Goal: Entertainment & Leisure: Consume media (video, audio)

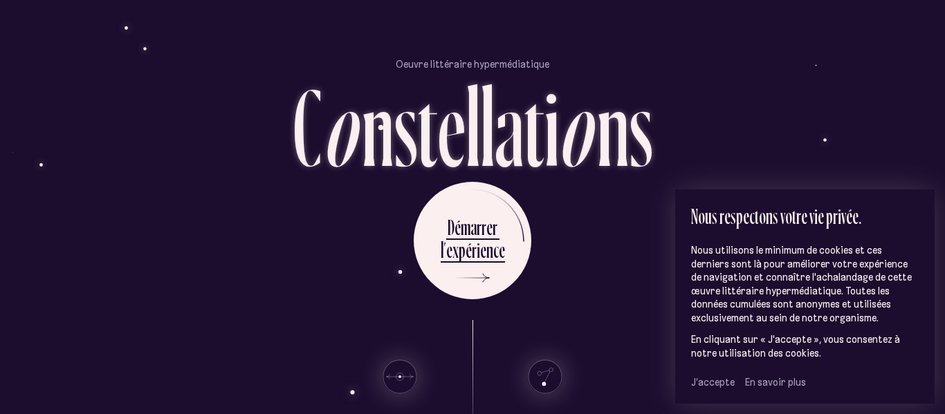
click at [697, 378] on span "J’accepte" at bounding box center [713, 382] width 44 height 12
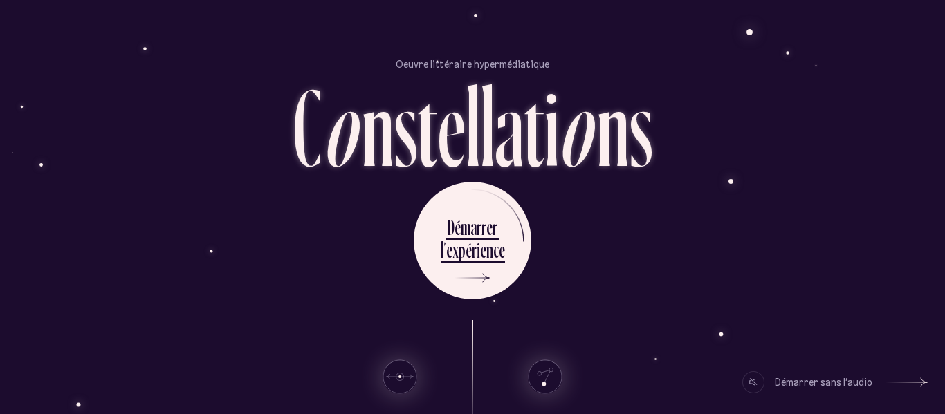
click at [765, 385] on div "Démarrer sans l’audio" at bounding box center [807, 383] width 130 height 22
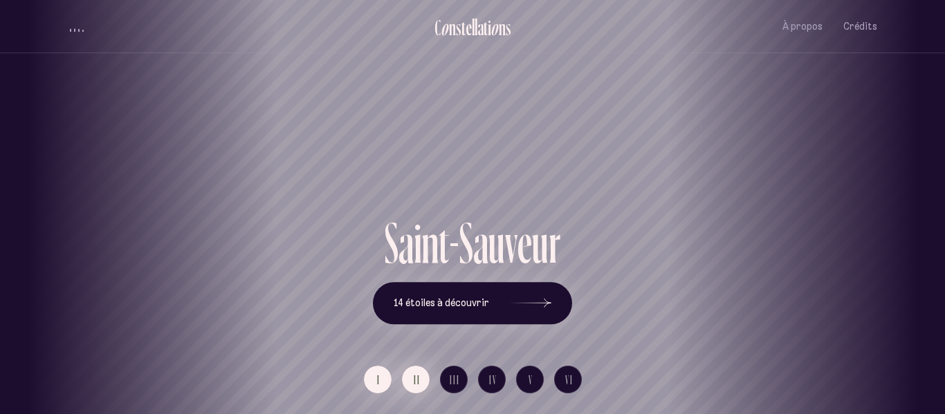
click at [416, 384] on span "II" at bounding box center [417, 380] width 7 height 12
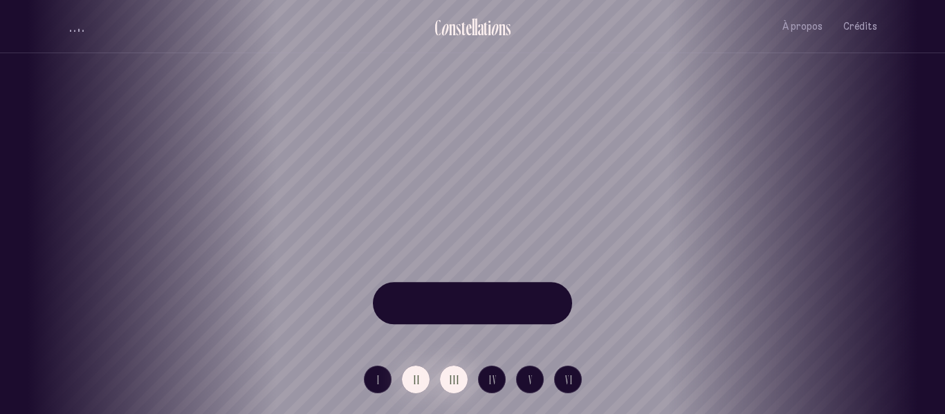
click at [452, 379] on span "III" at bounding box center [455, 380] width 10 height 12
click at [482, 377] on button "IV" at bounding box center [492, 380] width 28 height 28
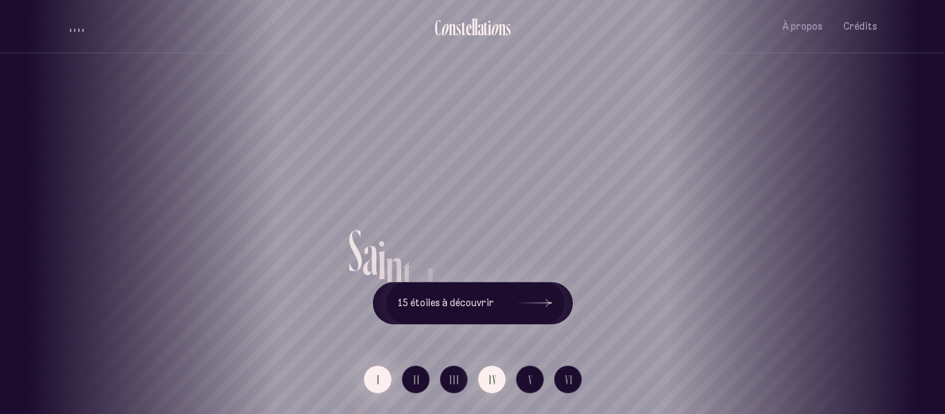
click at [377, 380] on span "I" at bounding box center [378, 380] width 3 height 12
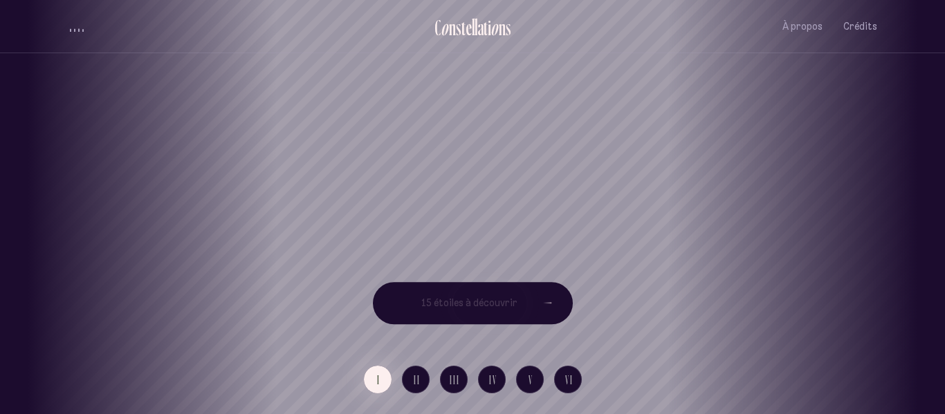
click at [224, 257] on div "S a i n t - J e a n - B a p t i s t e 15 étoiles à découvrir" at bounding box center [472, 269] width 809 height 110
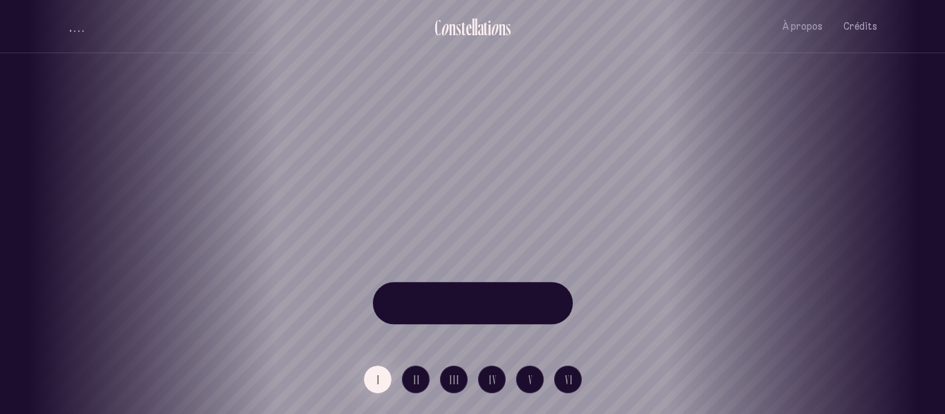
click at [224, 257] on div "S a i n t - J e a n - B a p t i s t e 15 étoiles à découvrir" at bounding box center [472, 269] width 809 height 110
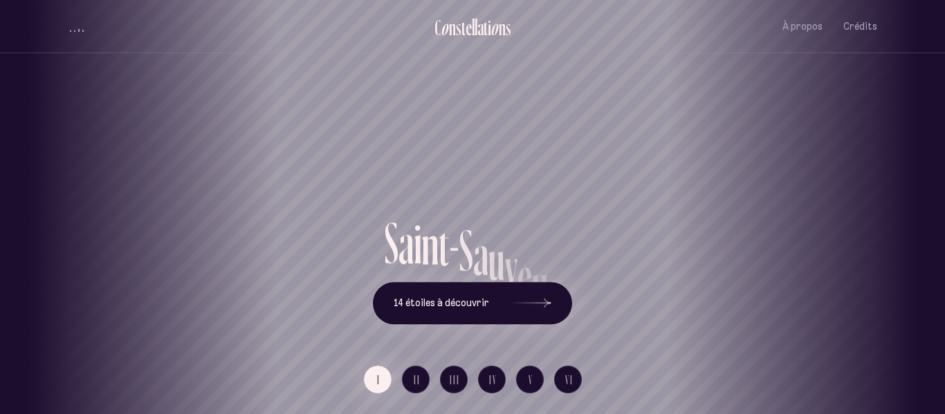
click at [71, 30] on span "volume audio" at bounding box center [70, 30] width 1 height 1
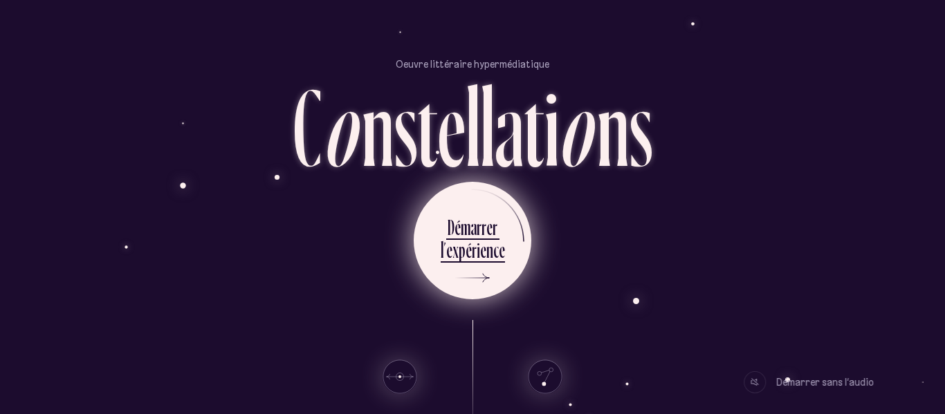
click at [432, 257] on ul "D é m a r r e r l ’ e x p é r i e n c e" at bounding box center [473, 241] width 118 height 118
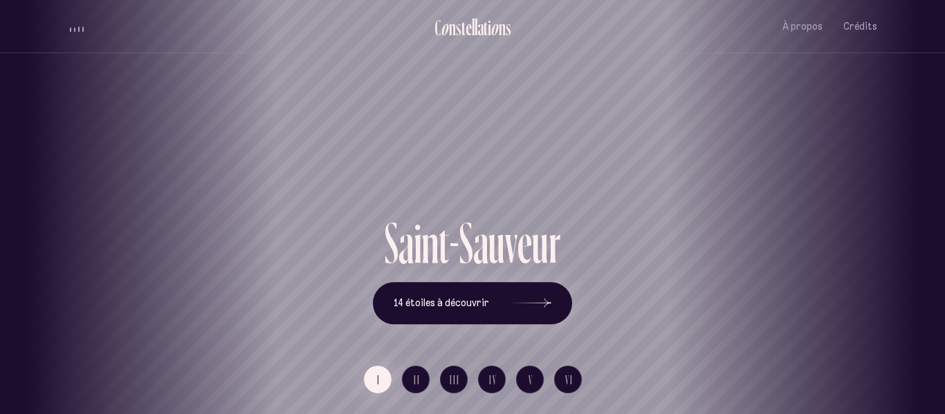
click at [432, 257] on div "n" at bounding box center [429, 242] width 17 height 57
click at [522, 307] on icon at bounding box center [531, 304] width 42 height 104
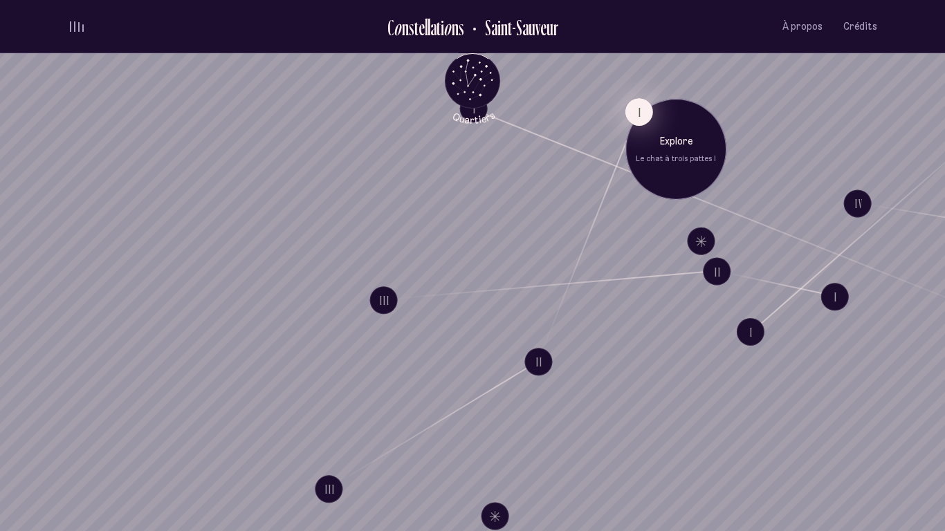
click at [630, 116] on button "I" at bounding box center [639, 112] width 28 height 28
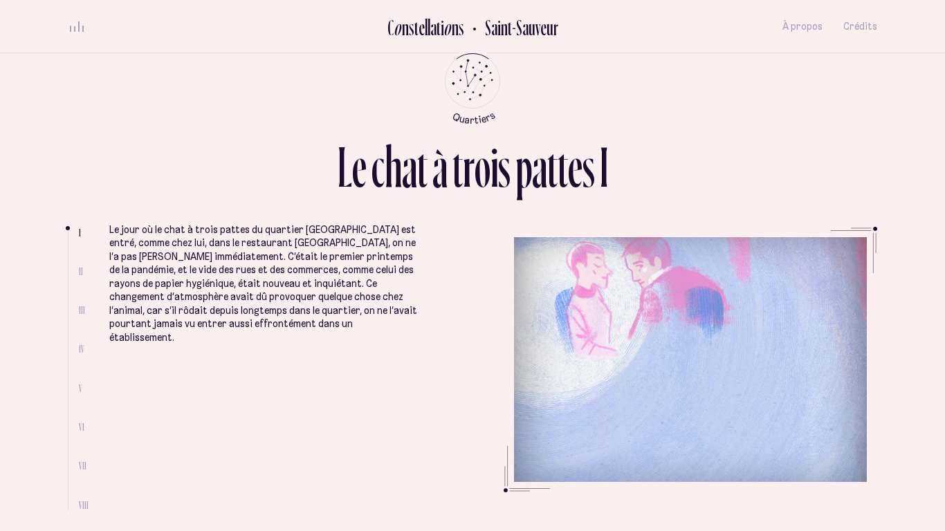
click at [80, 271] on span "II" at bounding box center [81, 272] width 4 height 12
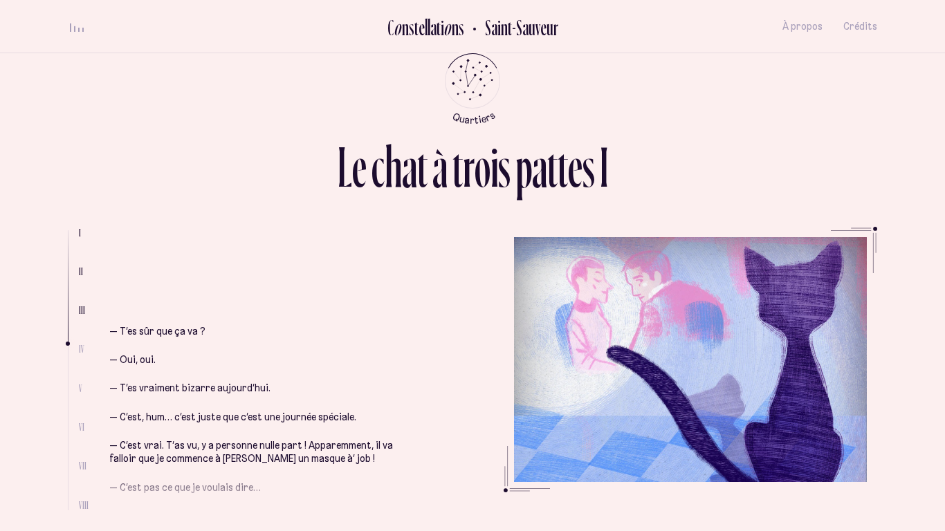
scroll to position [1395, 0]
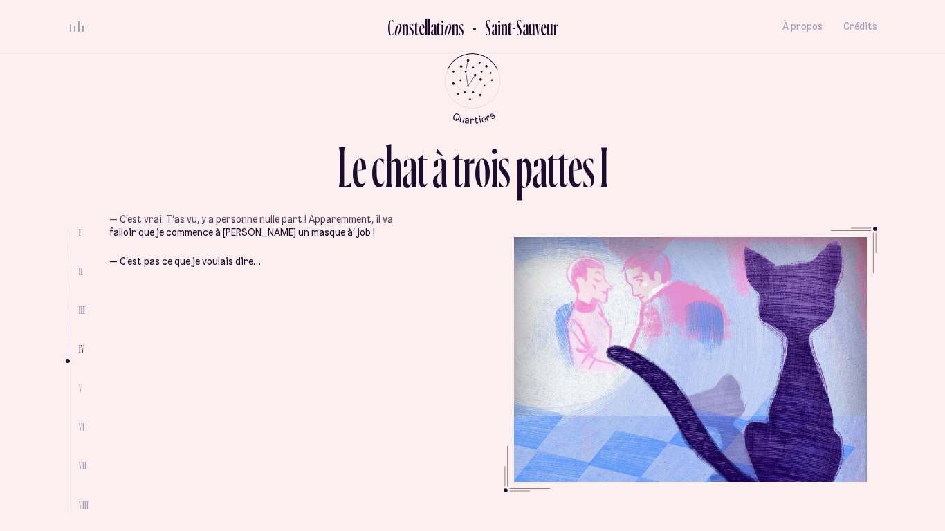
click at [327, 414] on li "— T’es sûr que ça va ? — Oui, oui. — T’es vraiment bizarre aujourd’hui. — C’est…" at bounding box center [263, 311] width 308 height 521
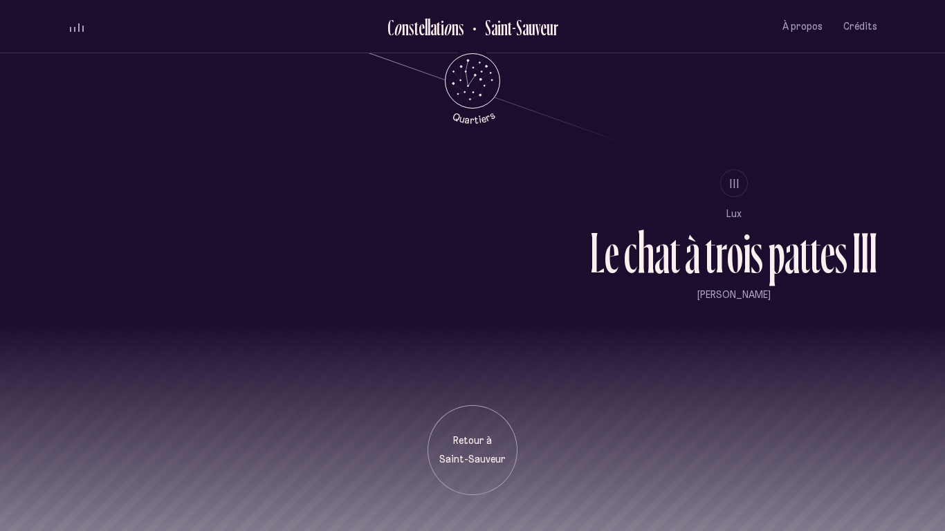
scroll to position [1314, 0]
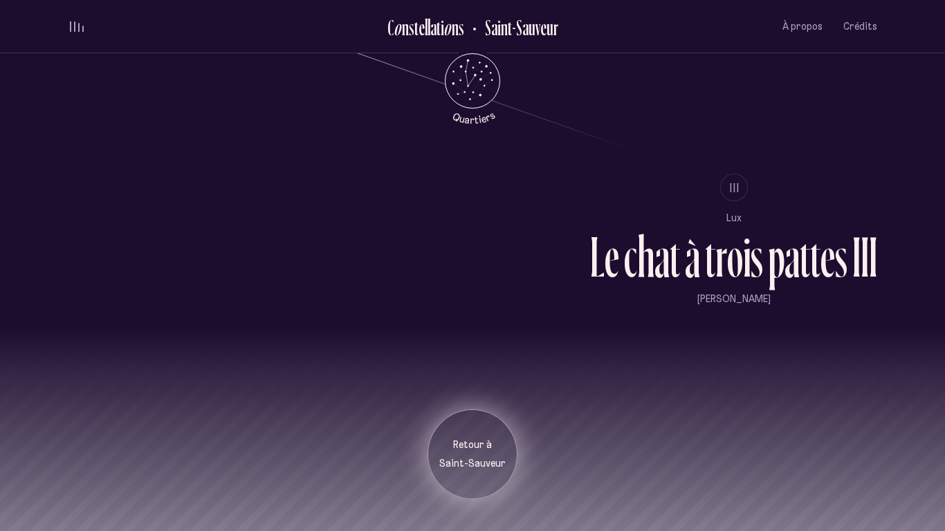
click at [448, 414] on p "Retour à" at bounding box center [472, 446] width 69 height 14
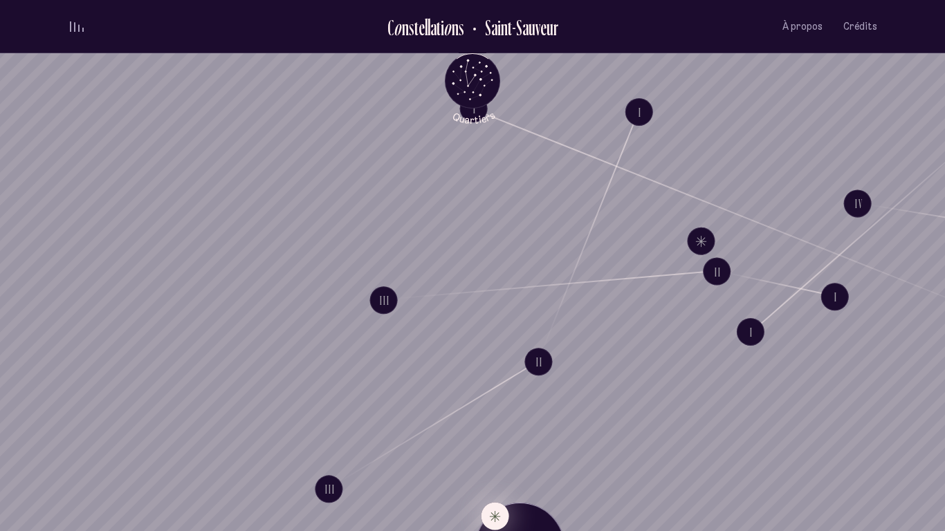
click at [494, 414] on button "Explore Étoile solitaire IV" at bounding box center [496, 516] width 28 height 28
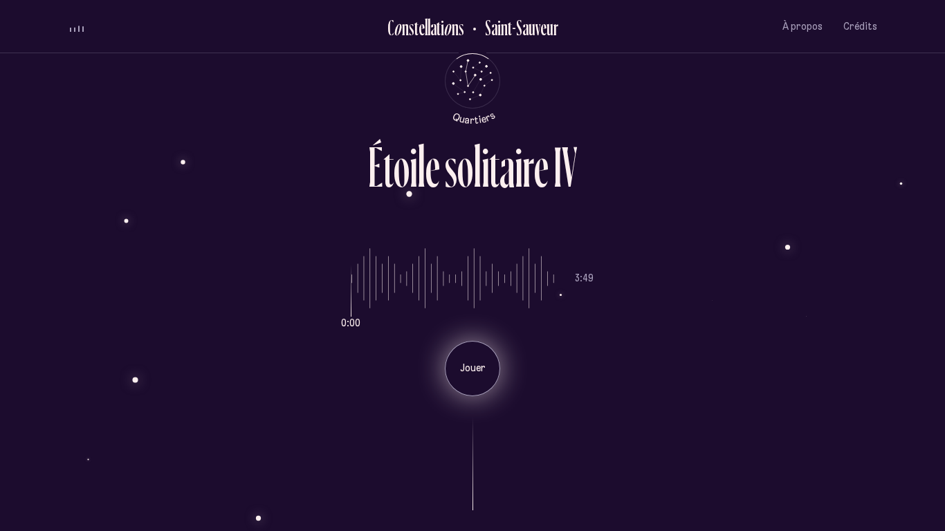
click at [481, 369] on p "Jouer" at bounding box center [472, 369] width 35 height 14
click at [481, 369] on p "Pause" at bounding box center [472, 369] width 35 height 14
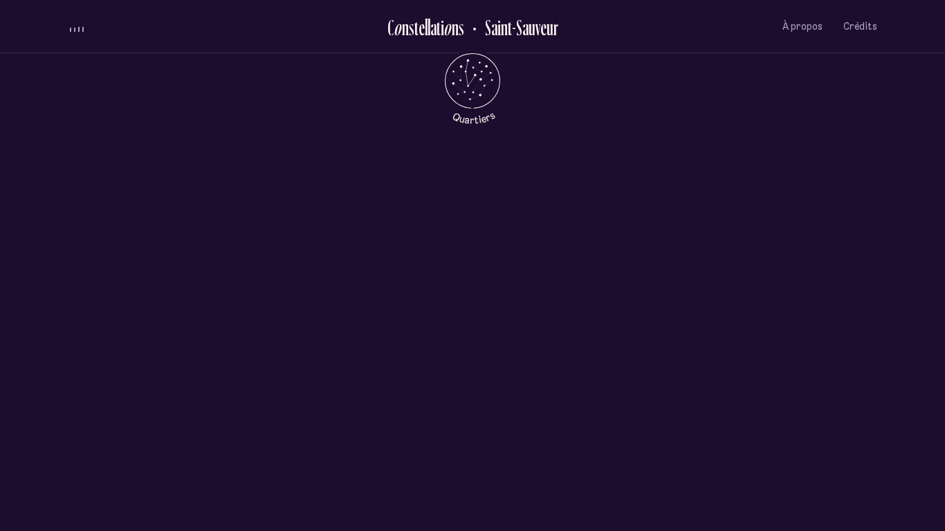
scroll to position [664, 0]
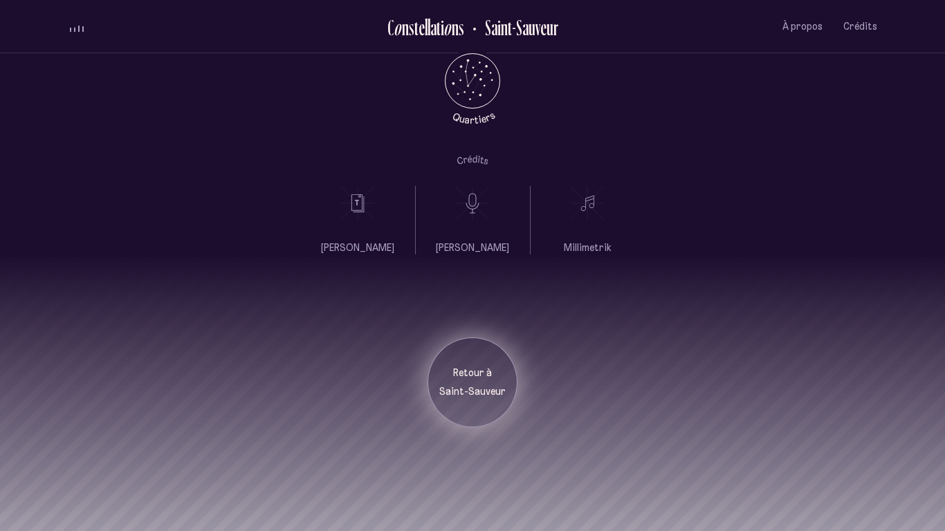
click at [484, 370] on p "Retour à" at bounding box center [472, 374] width 69 height 14
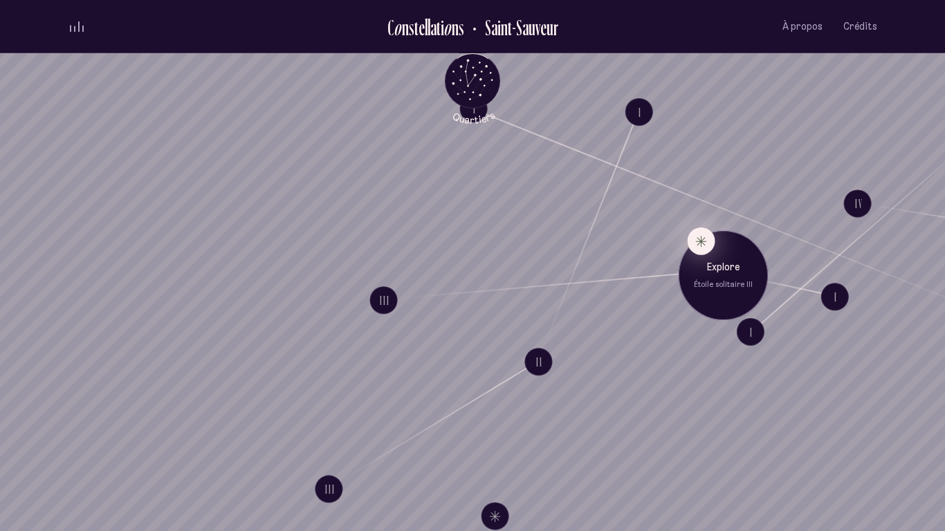
click at [705, 241] on button "Explore Étoile solitaire III" at bounding box center [701, 242] width 28 height 28
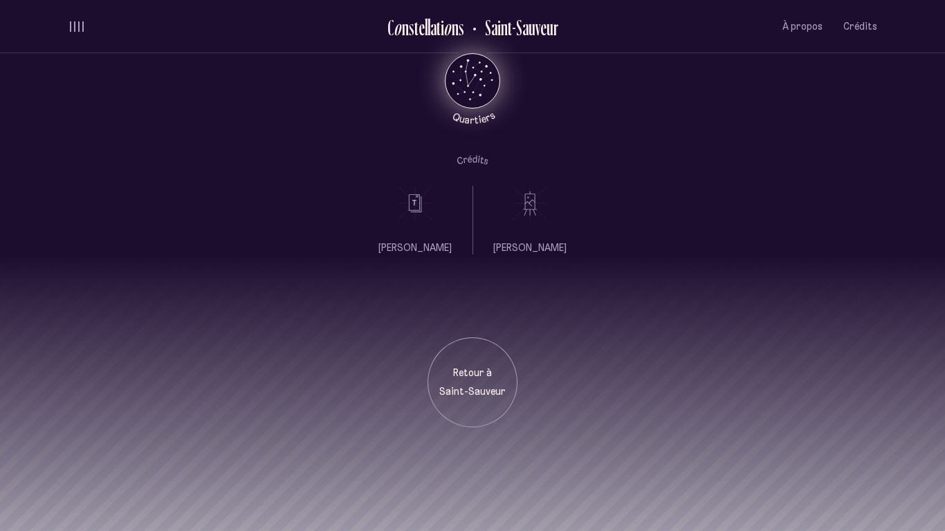
click at [466, 82] on icon "Quartiers" at bounding box center [472, 103] width 81 height 42
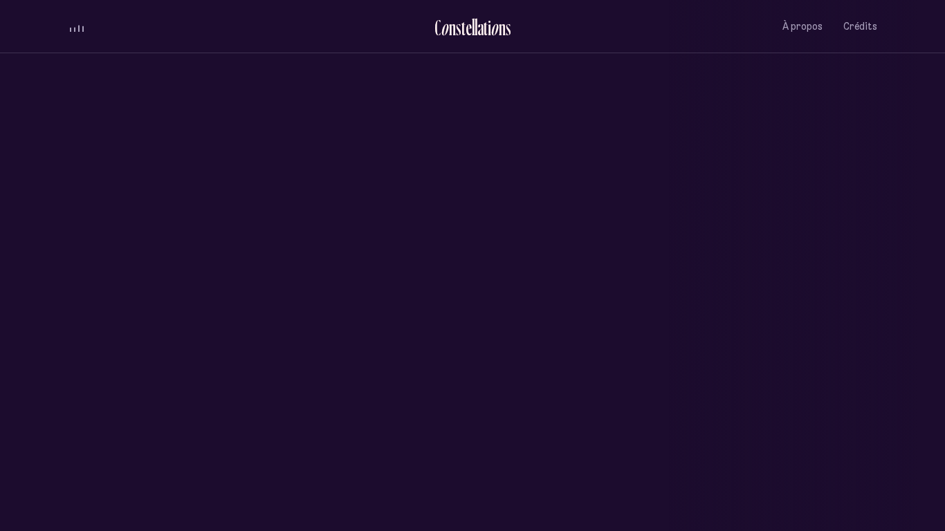
click at [469, 148] on div "Saint-Sauveur" at bounding box center [472, 189] width 945 height 378
click at [535, 289] on div "Saint-Sauveur" at bounding box center [472, 329] width 924 height 99
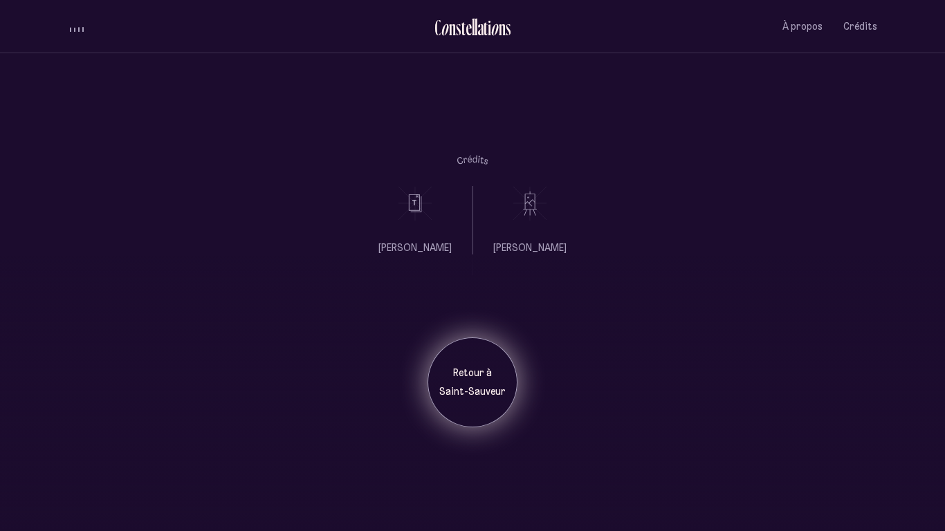
click at [474, 367] on p "Retour à" at bounding box center [472, 374] width 69 height 14
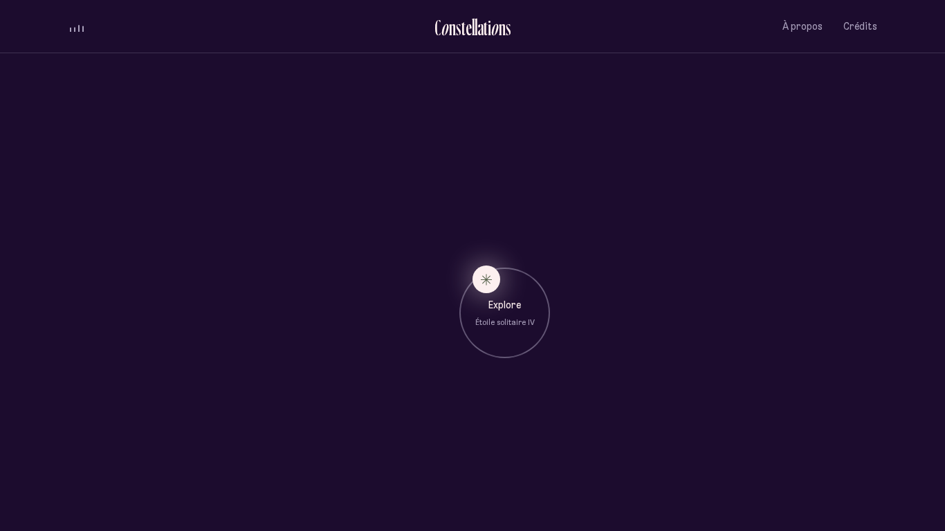
click at [495, 280] on button "Explore Étoile solitaire IV" at bounding box center [487, 280] width 28 height 28
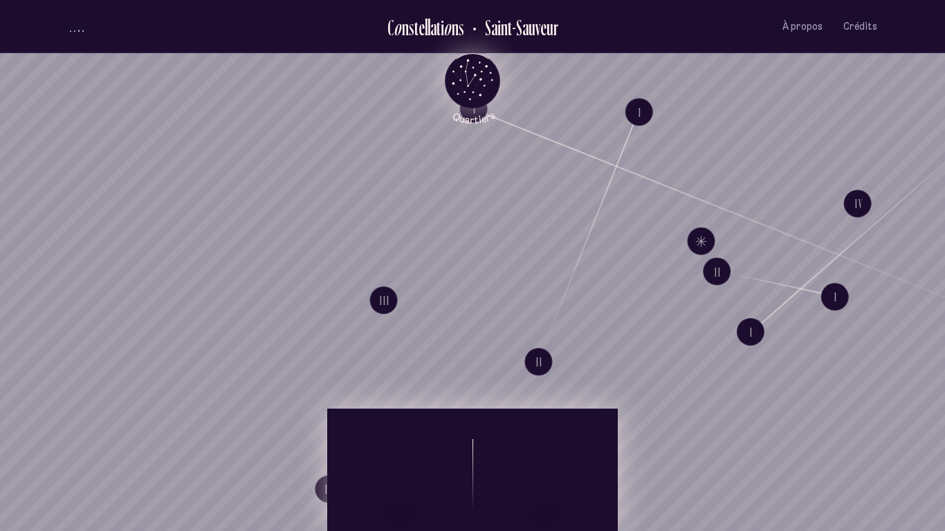
click at [468, 68] on icon "Retour au menu principal" at bounding box center [473, 80] width 42 height 42
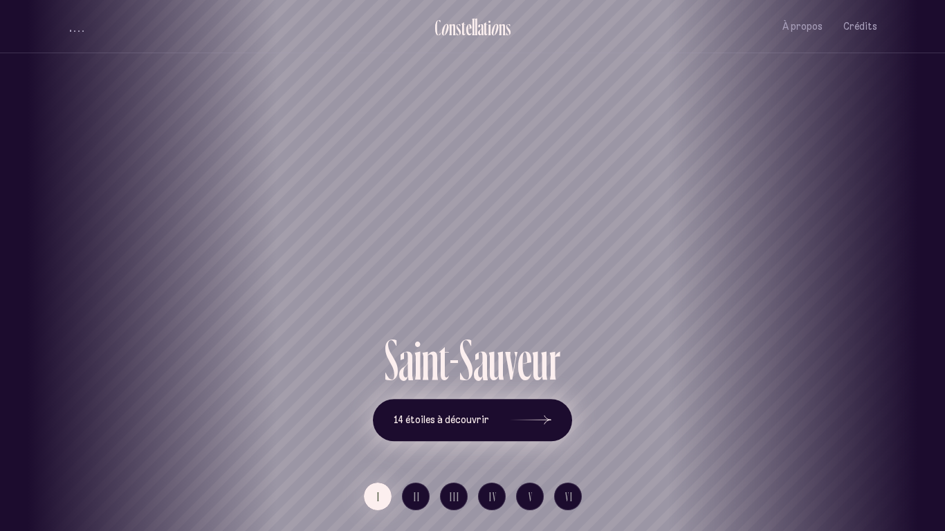
click at [473, 429] on button "14 étoiles à découvrir" at bounding box center [472, 420] width 199 height 43
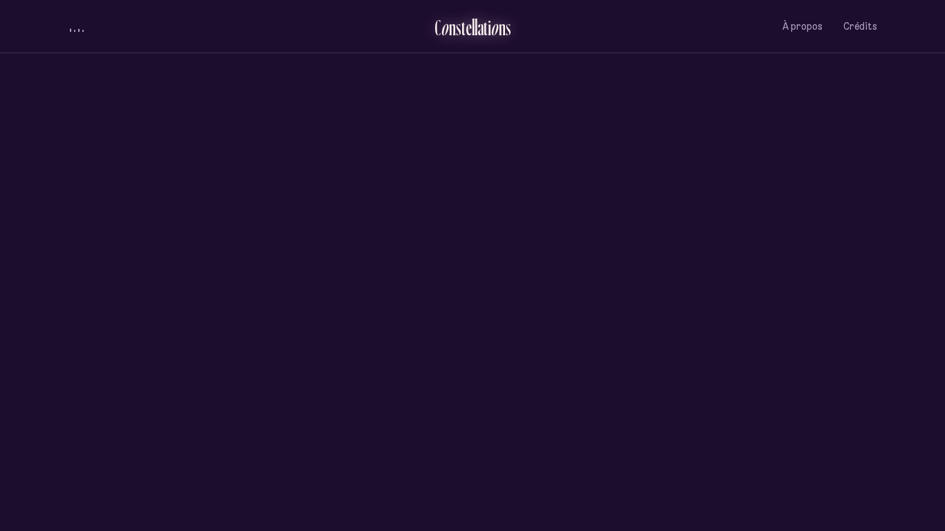
click at [464, 36] on div "t" at bounding box center [463, 27] width 4 height 23
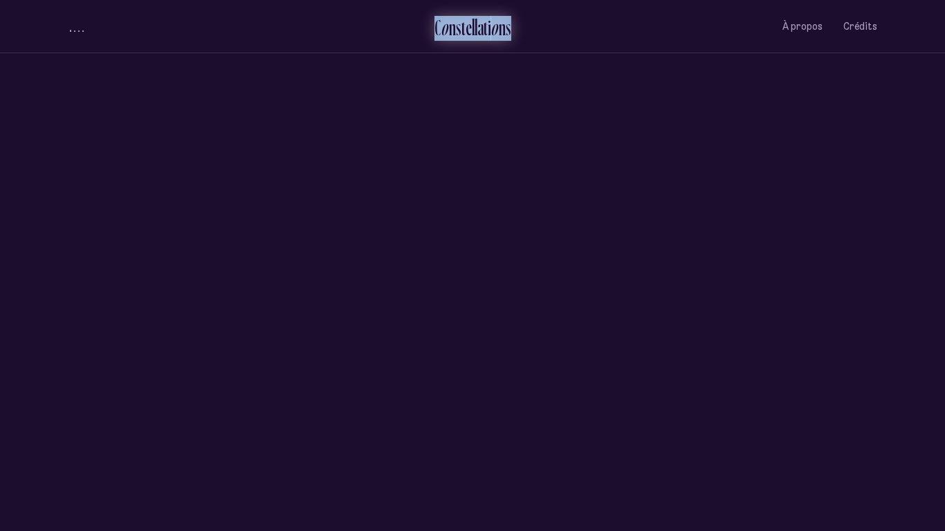
click at [464, 36] on div "t" at bounding box center [463, 27] width 4 height 23
click at [459, 51] on ul "C o n s t e l l a t i o n s Saint-Sauveur À propos Crédits Menu" at bounding box center [472, 26] width 809 height 53
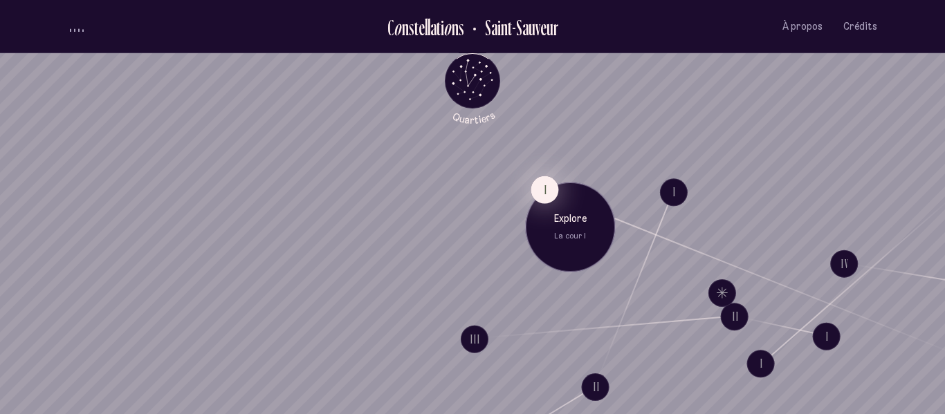
click at [542, 183] on button "I" at bounding box center [545, 190] width 28 height 28
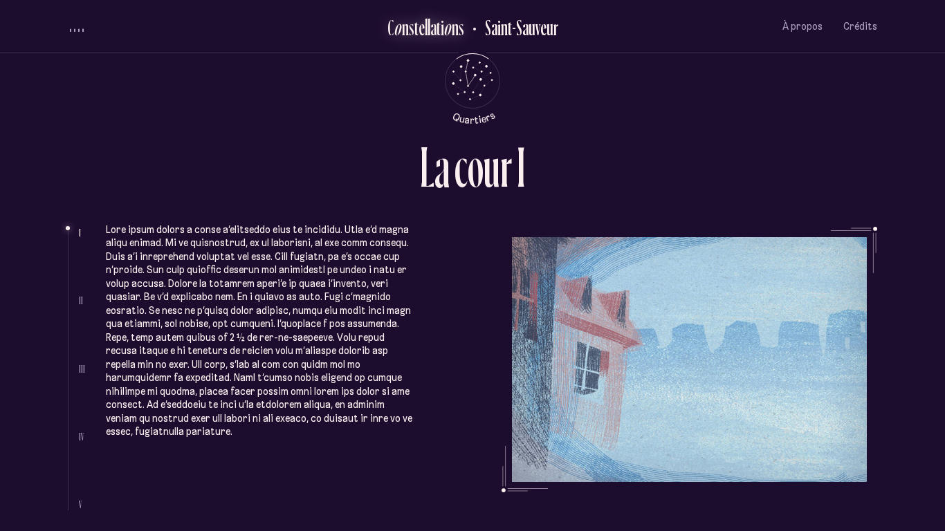
click at [419, 34] on div "e" at bounding box center [422, 27] width 6 height 23
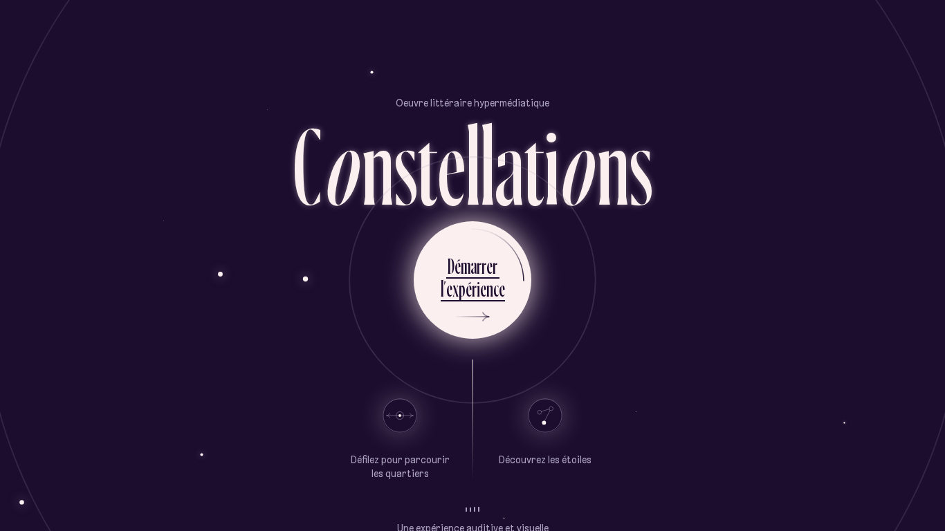
click at [480, 286] on div "e" at bounding box center [483, 288] width 6 height 27
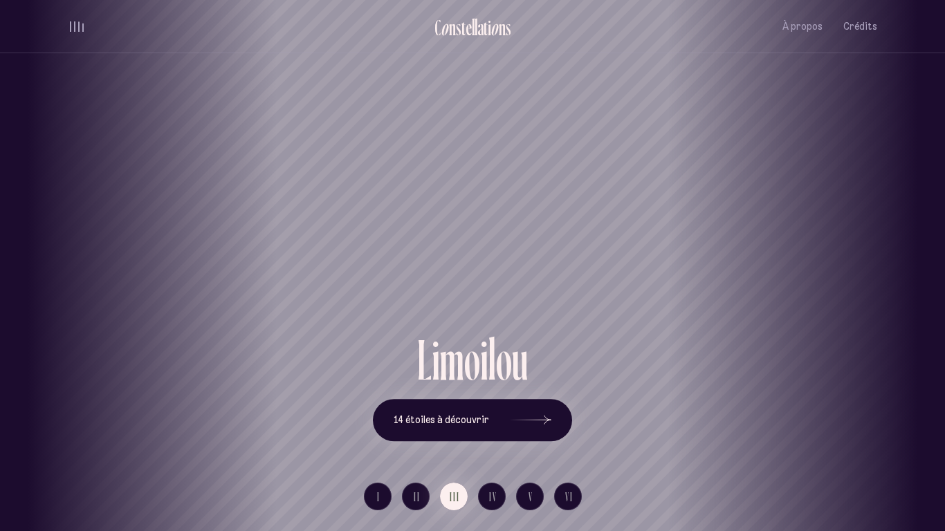
click at [497, 239] on div "Limoilou" at bounding box center [472, 281] width 924 height 99
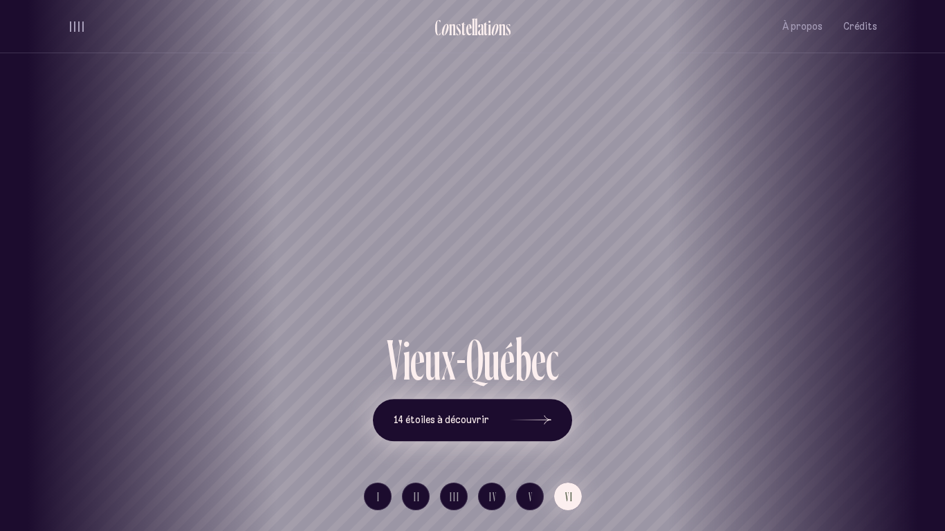
click at [462, 428] on button "14 étoiles à découvrir" at bounding box center [472, 420] width 199 height 43
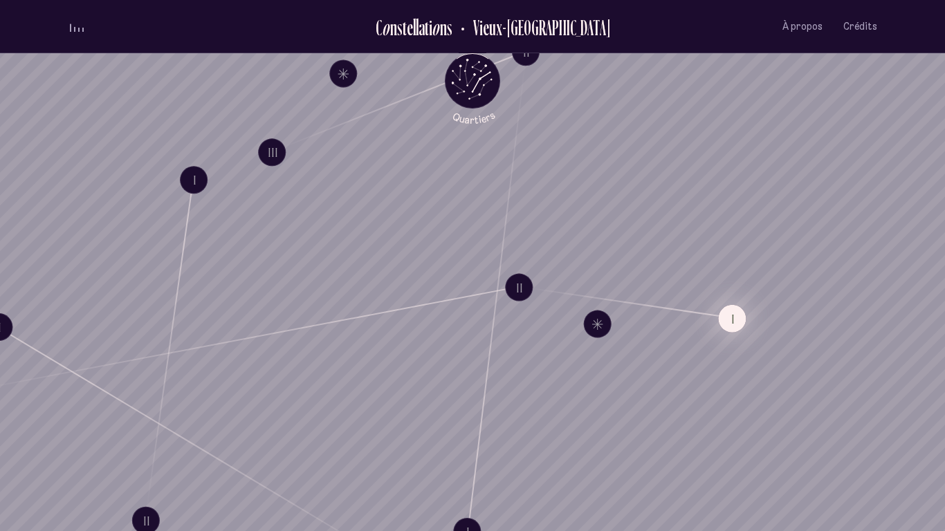
click at [731, 318] on button "I" at bounding box center [732, 319] width 28 height 28
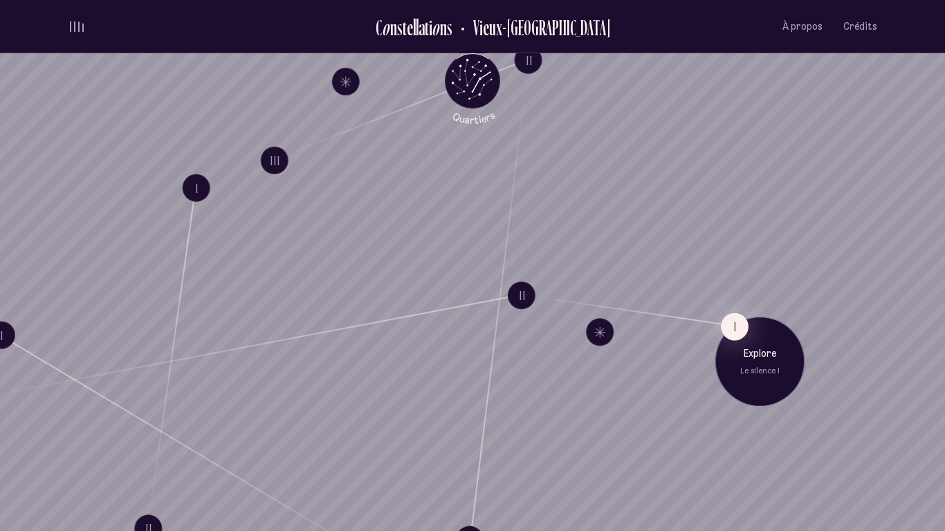
click at [776, 362] on div "Explore Le silence I" at bounding box center [759, 362] width 69 height 30
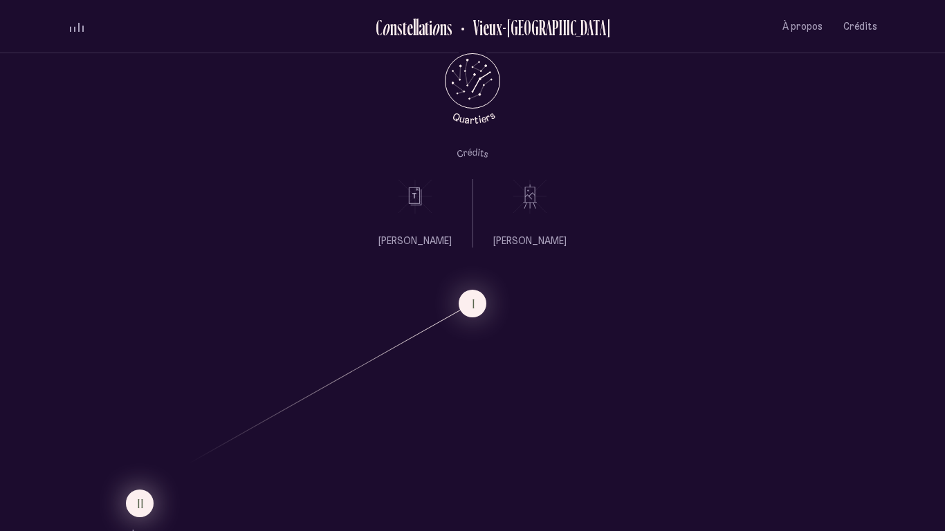
click at [149, 498] on button "II" at bounding box center [140, 504] width 28 height 28
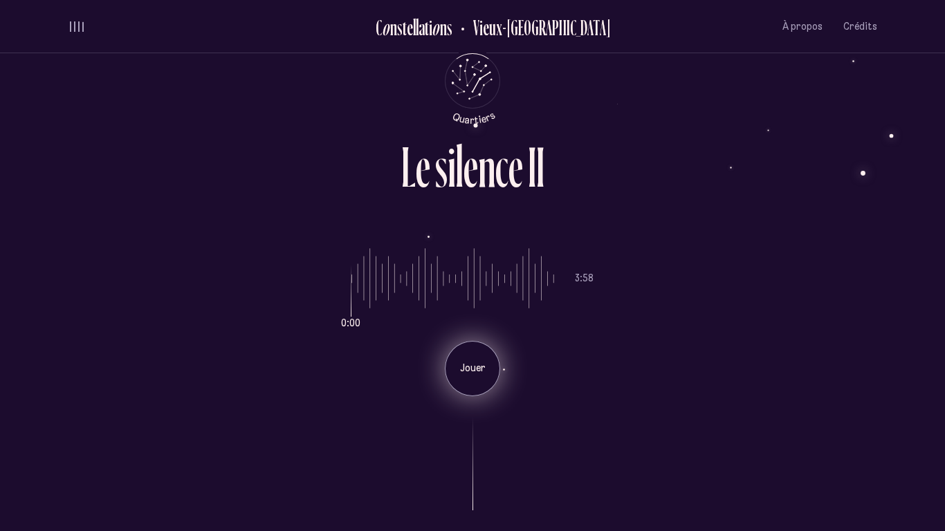
click at [472, 369] on p "Jouer" at bounding box center [472, 369] width 35 height 14
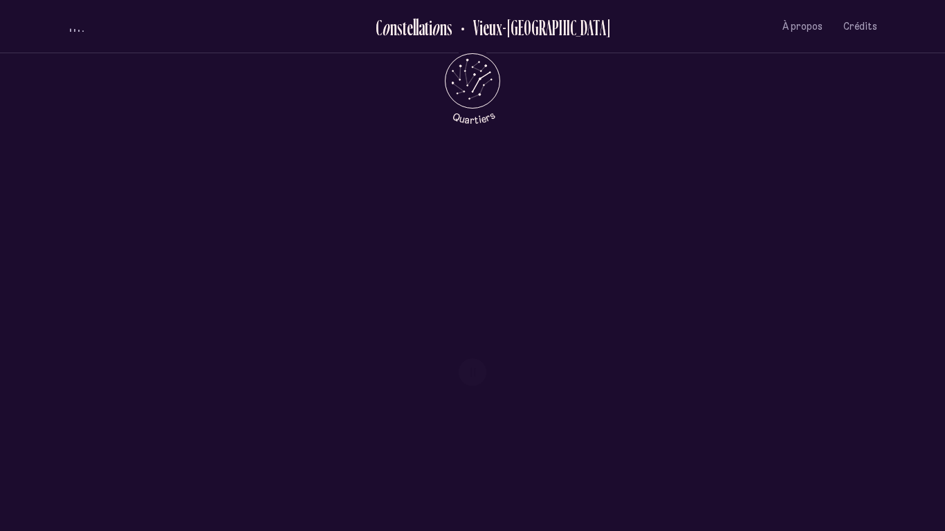
scroll to position [671, 0]
drag, startPoint x: 255, startPoint y: 421, endPoint x: 399, endPoint y: 370, distance: 152.7
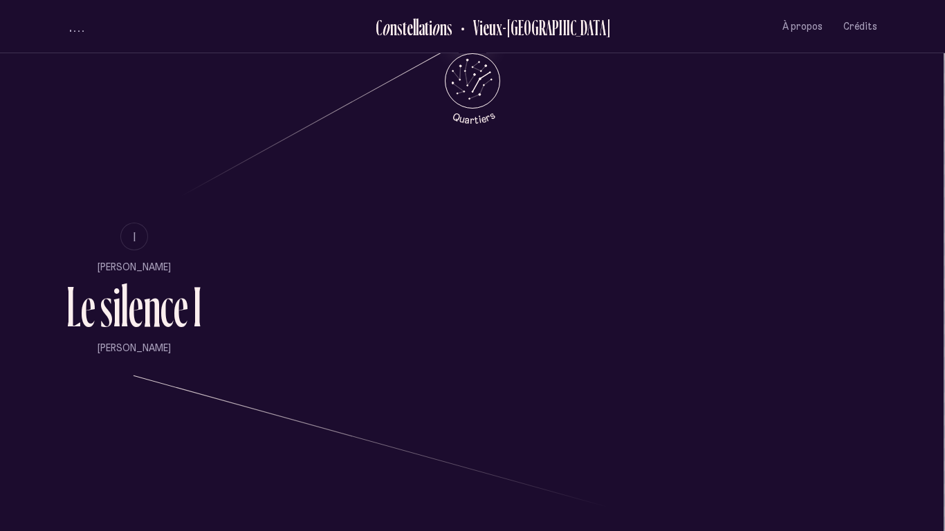
scroll to position [962, 3]
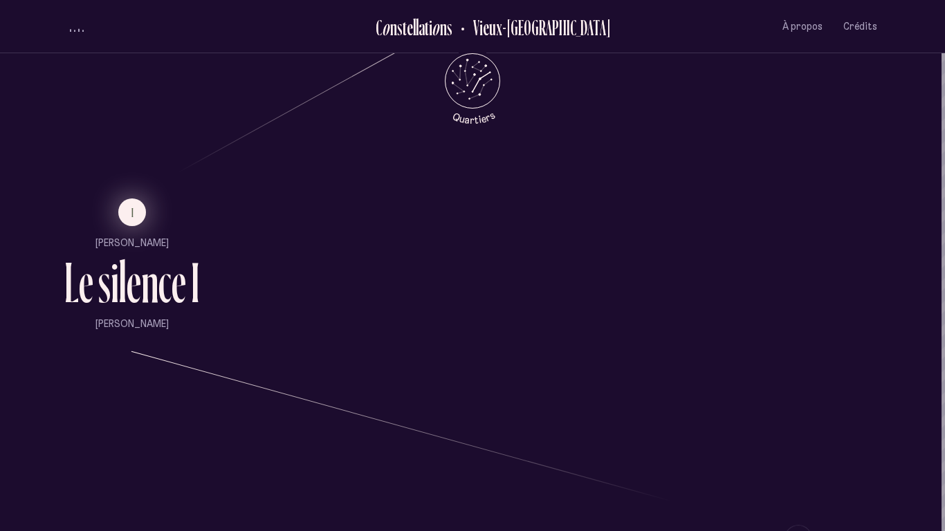
click at [133, 212] on span "I" at bounding box center [132, 213] width 3 height 12
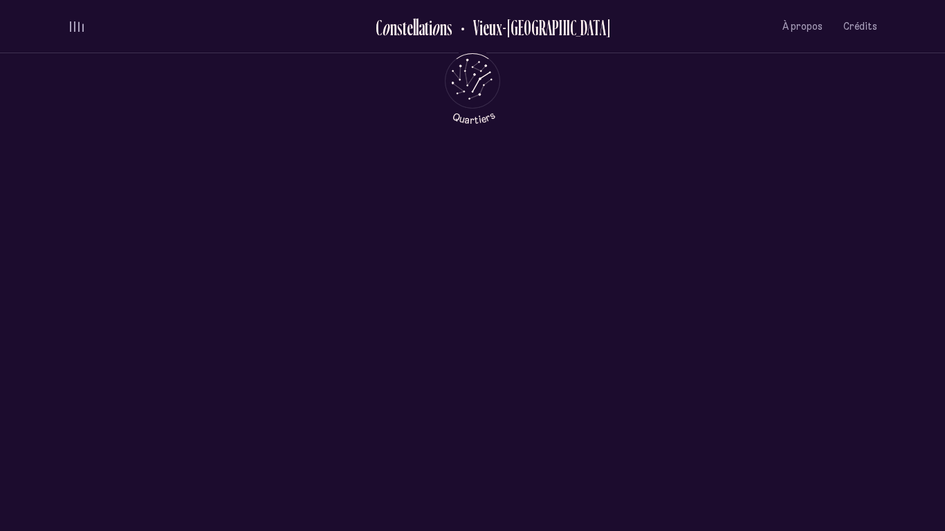
scroll to position [0, 0]
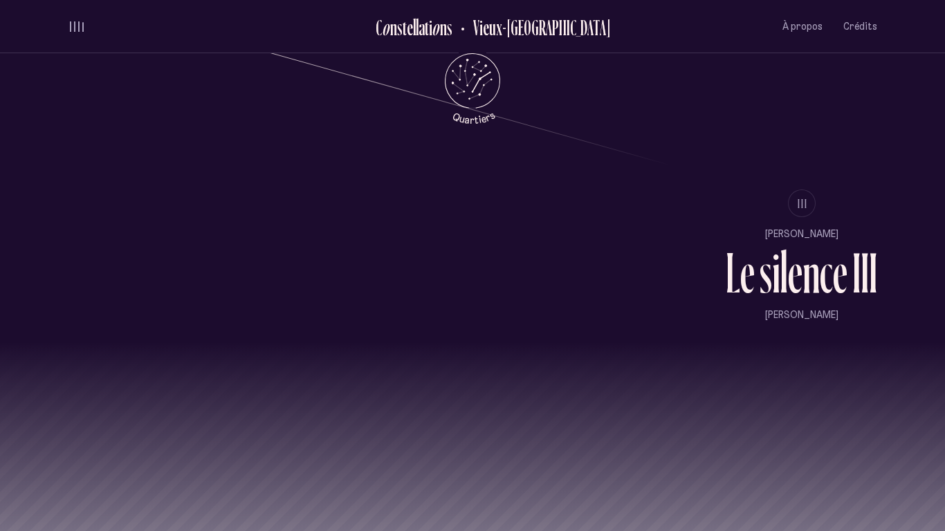
scroll to position [1299, 0]
click at [800, 205] on span "III" at bounding box center [803, 203] width 10 height 12
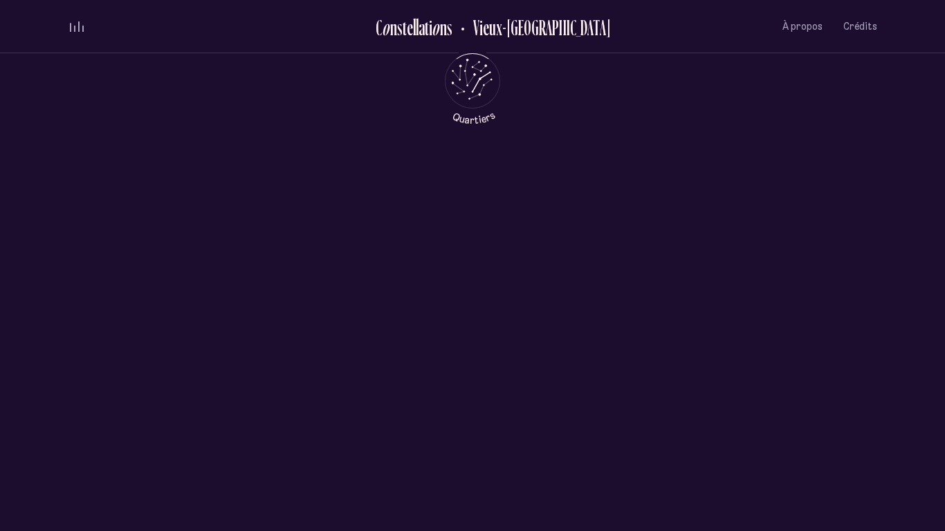
scroll to position [0, 0]
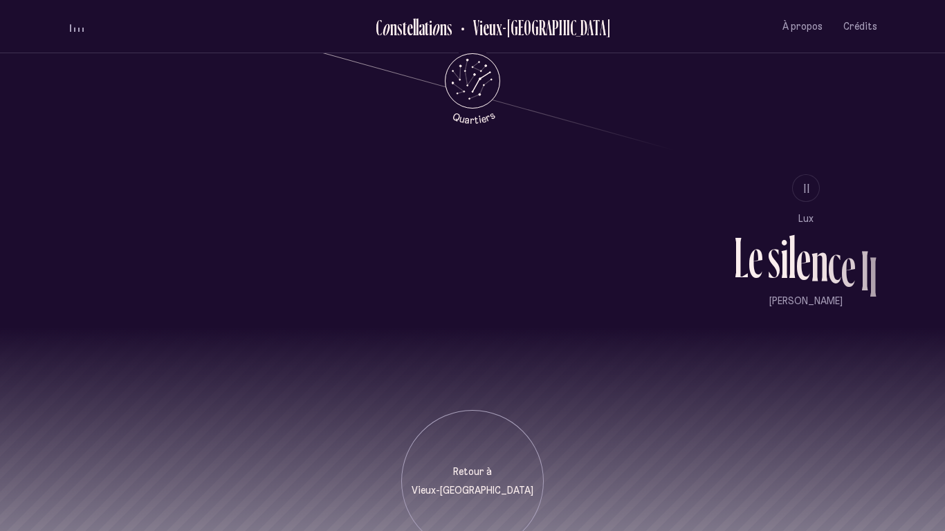
scroll to position [1375, 0]
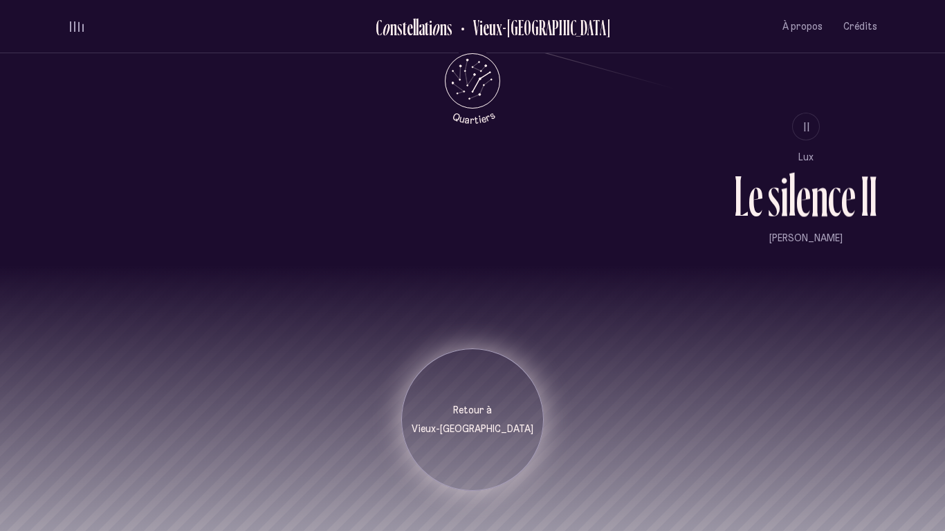
click at [474, 404] on div "Retour à [GEOGRAPHIC_DATA]" at bounding box center [473, 420] width 122 height 33
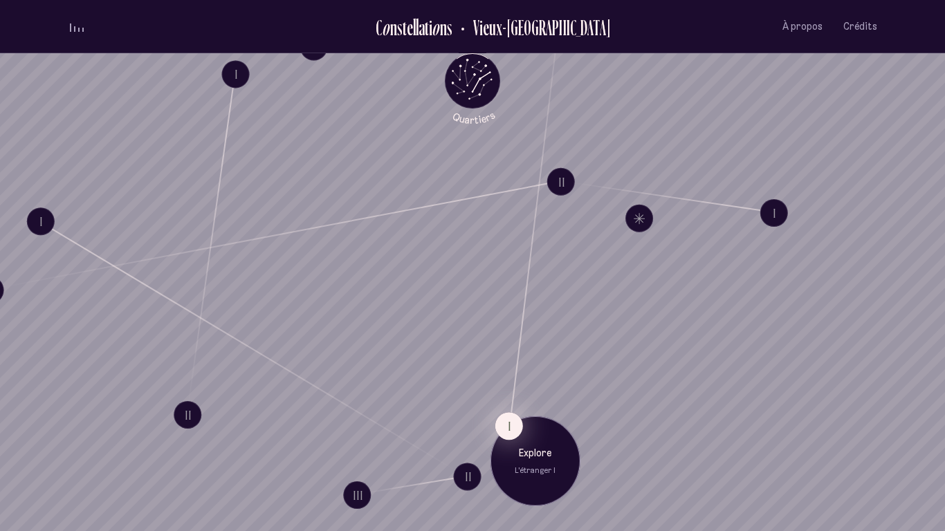
click at [504, 425] on button "I" at bounding box center [509, 426] width 28 height 28
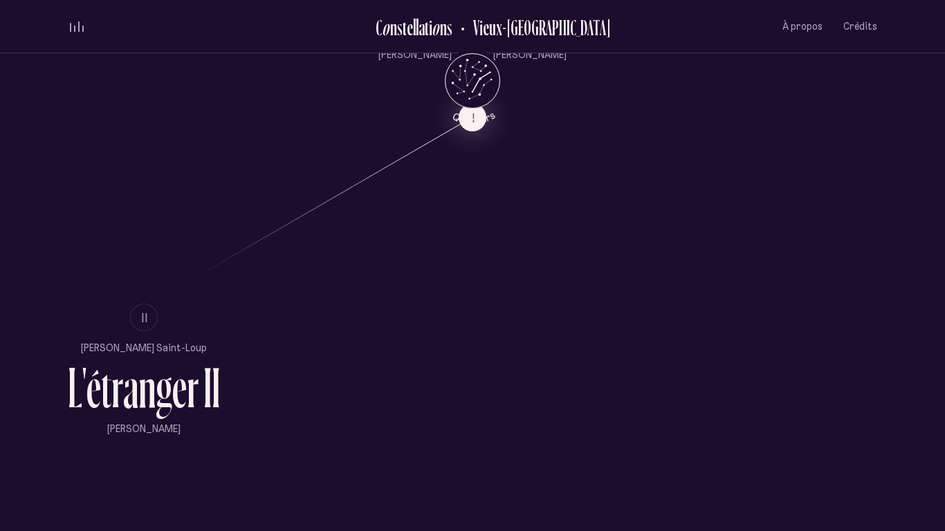
scroll to position [885, 0]
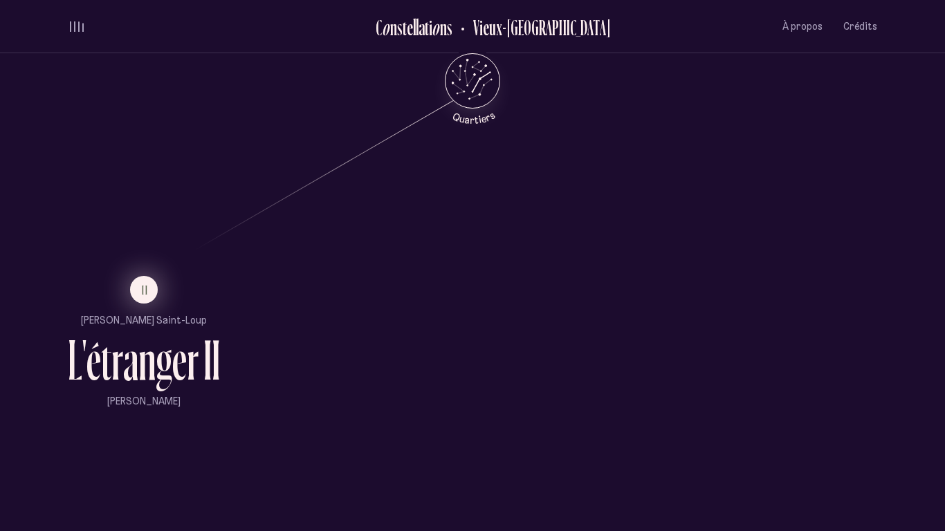
click at [133, 284] on button "II" at bounding box center [144, 290] width 28 height 28
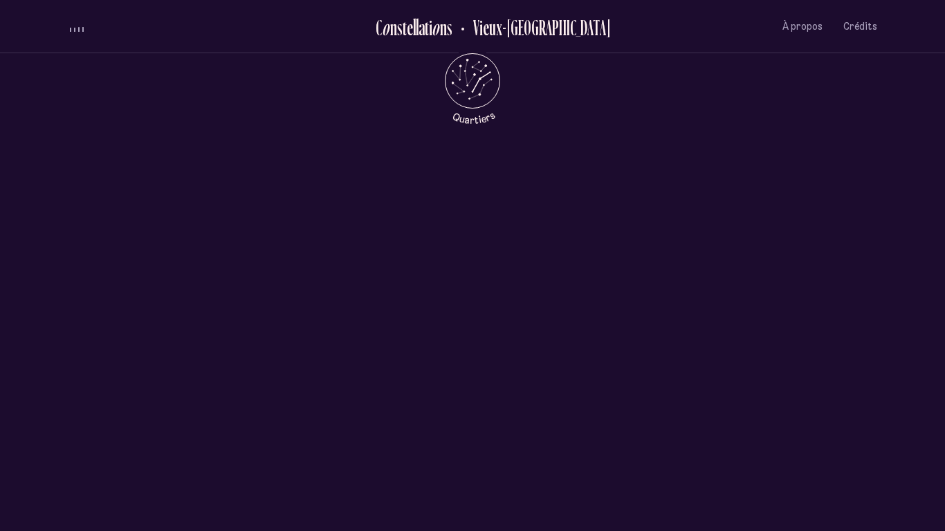
scroll to position [0, 0]
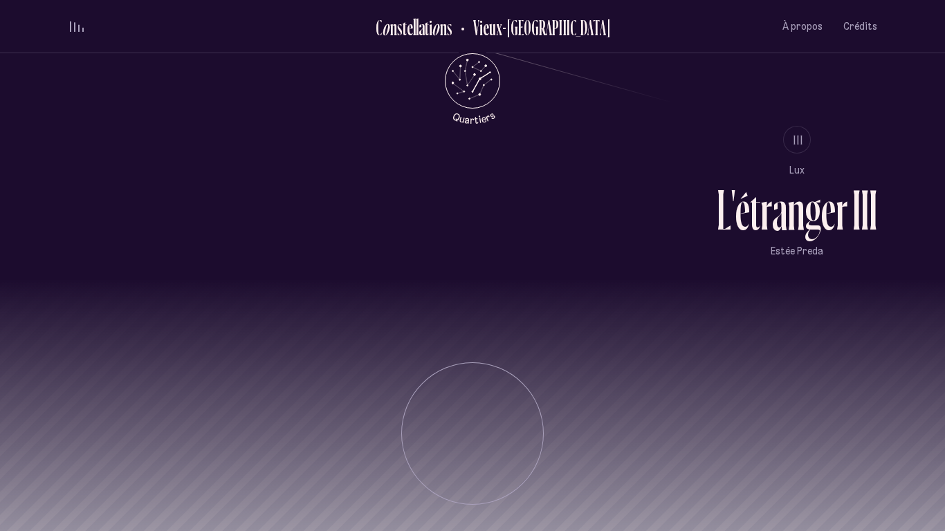
scroll to position [1374, 0]
click at [793, 136] on button "III" at bounding box center [797, 141] width 28 height 28
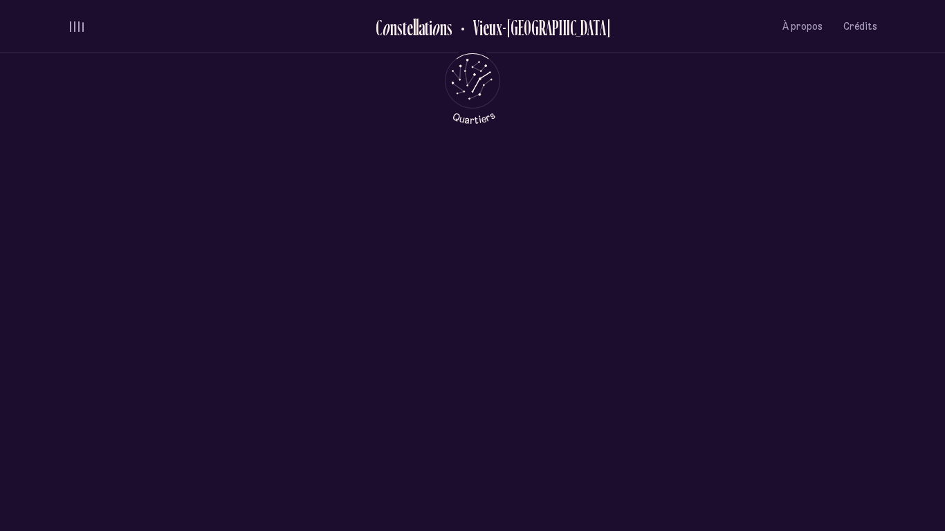
scroll to position [0, 0]
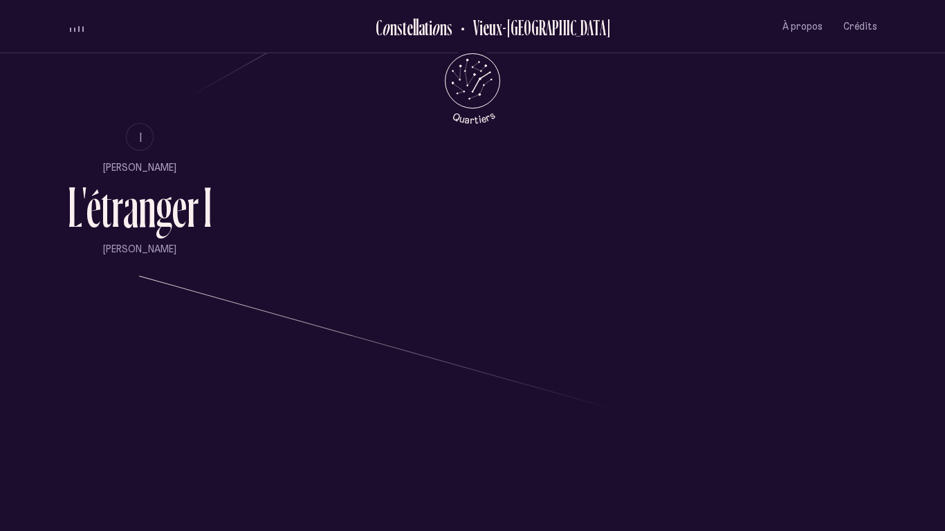
scroll to position [1375, 0]
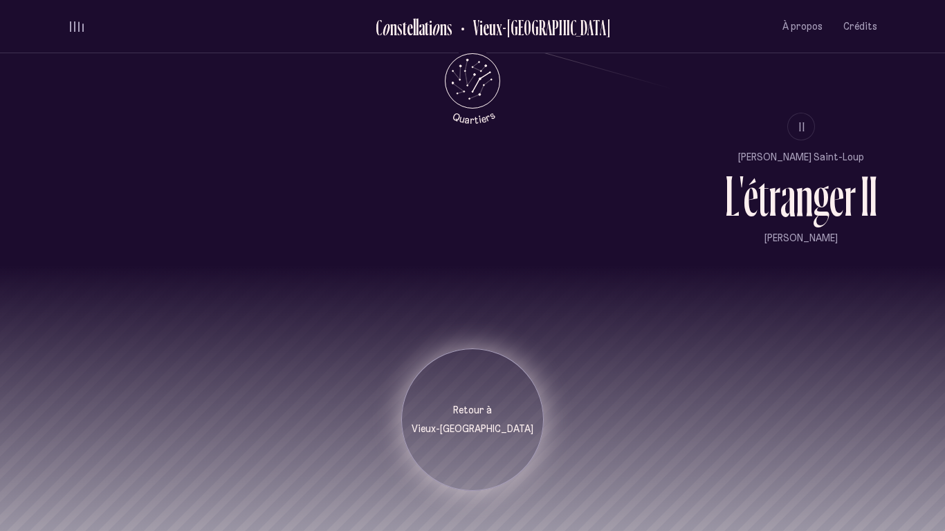
click at [465, 404] on p "Retour à" at bounding box center [473, 411] width 122 height 14
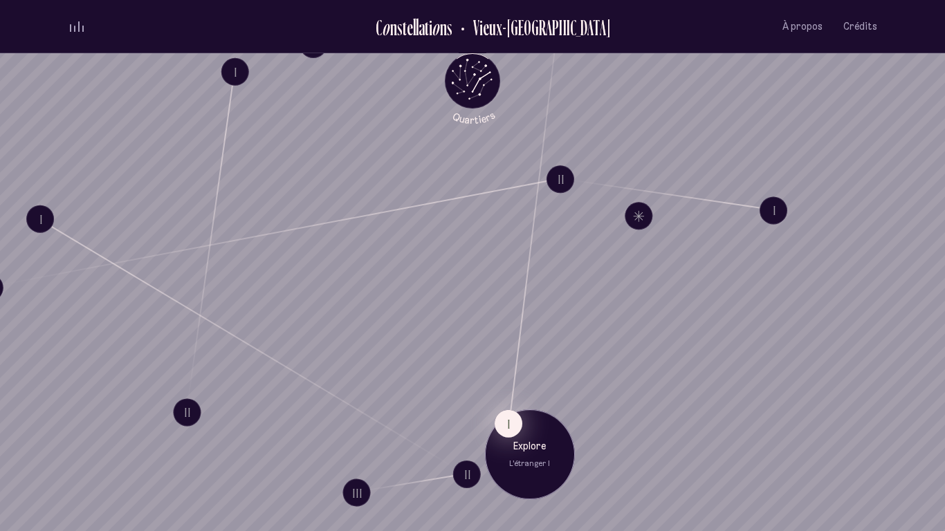
click at [513, 430] on button "I" at bounding box center [509, 424] width 28 height 28
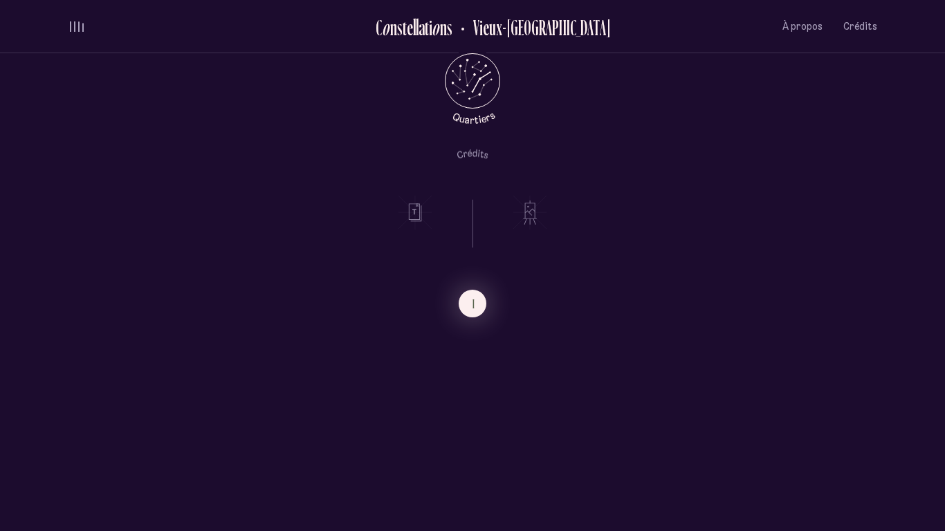
scroll to position [1375, 0]
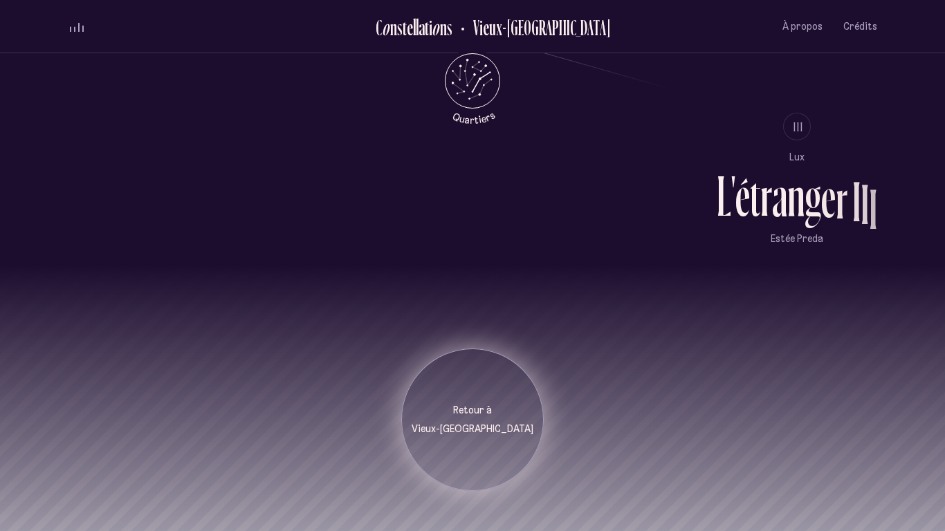
click at [465, 374] on div "Retour à [GEOGRAPHIC_DATA]" at bounding box center [472, 420] width 143 height 143
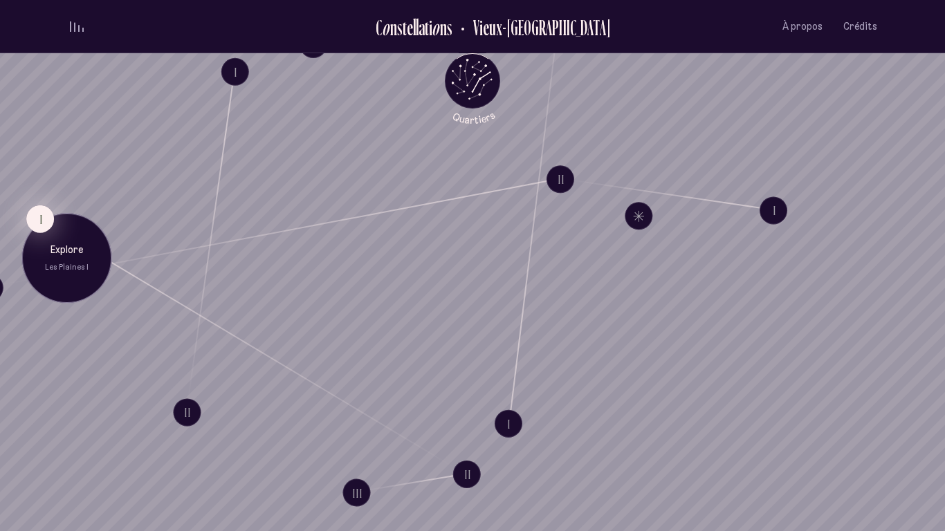
click at [35, 210] on button "I" at bounding box center [40, 219] width 28 height 28
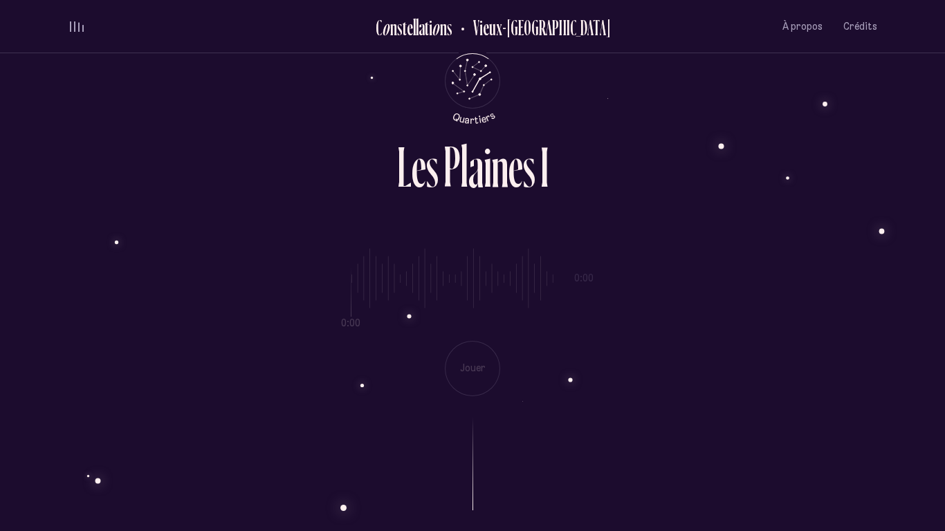
click at [486, 370] on div "0:00 0:00 Jouer" at bounding box center [472, 312] width 809 height 170
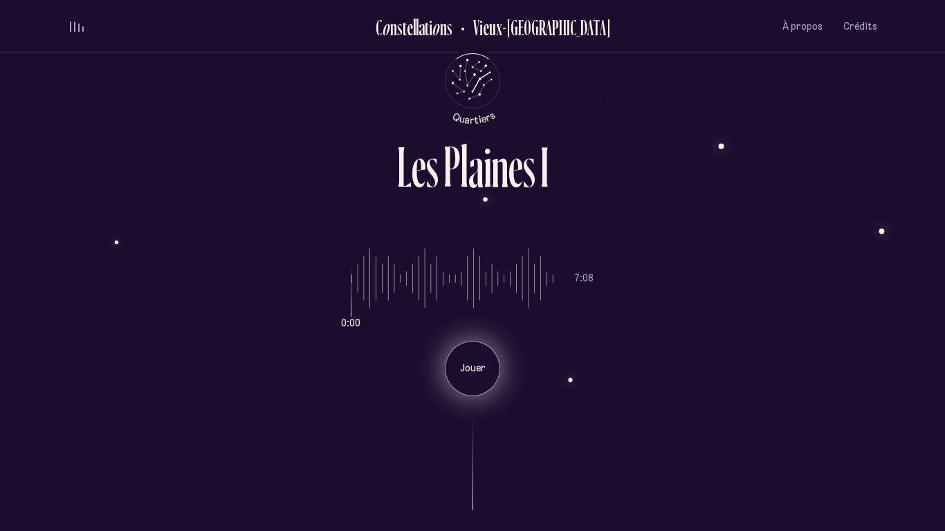
click at [482, 364] on p "Jouer" at bounding box center [472, 369] width 35 height 14
click at [351, 285] on input "range" at bounding box center [452, 279] width 202 height 104
click at [349, 285] on div "0:21 7:08 Pause" at bounding box center [472, 312] width 809 height 170
click at [351, 285] on input "range" at bounding box center [452, 279] width 202 height 104
drag, startPoint x: 363, startPoint y: 317, endPoint x: 344, endPoint y: 313, distance: 19.0
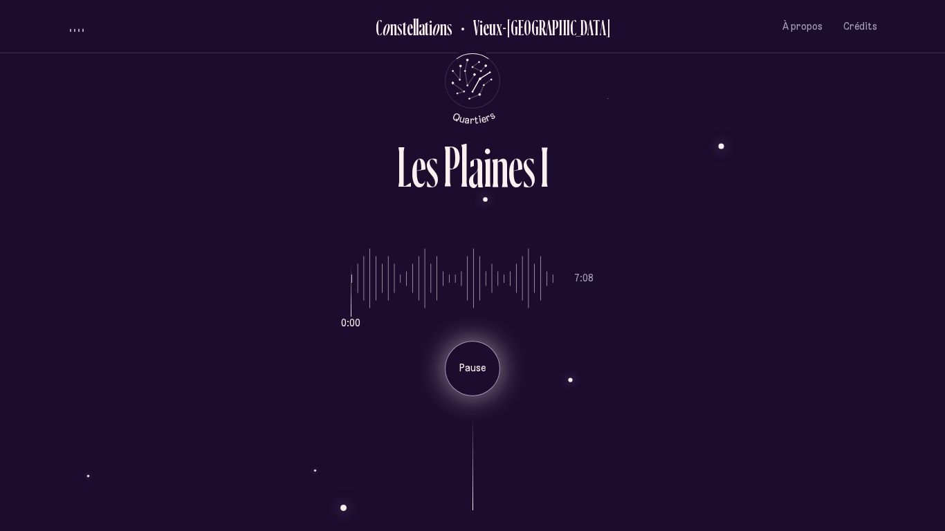
click at [351, 313] on input "range" at bounding box center [452, 279] width 202 height 104
click at [492, 376] on div "Pause" at bounding box center [472, 368] width 55 height 55
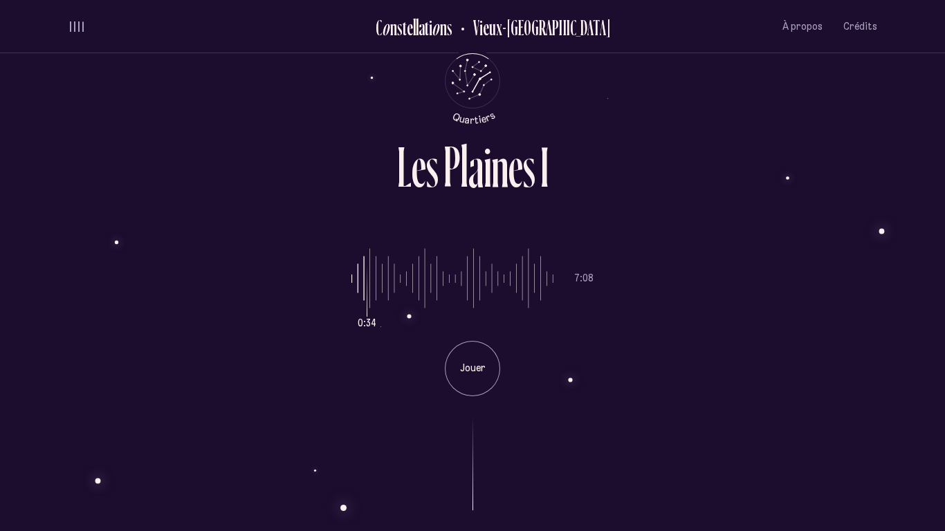
click at [372, 324] on input "range" at bounding box center [452, 279] width 202 height 104
click at [487, 371] on p "Jouer" at bounding box center [472, 369] width 35 height 14
drag, startPoint x: 364, startPoint y: 330, endPoint x: 369, endPoint y: 324, distance: 7.9
type input "**"
click at [369, 324] on input "range" at bounding box center [452, 279] width 202 height 104
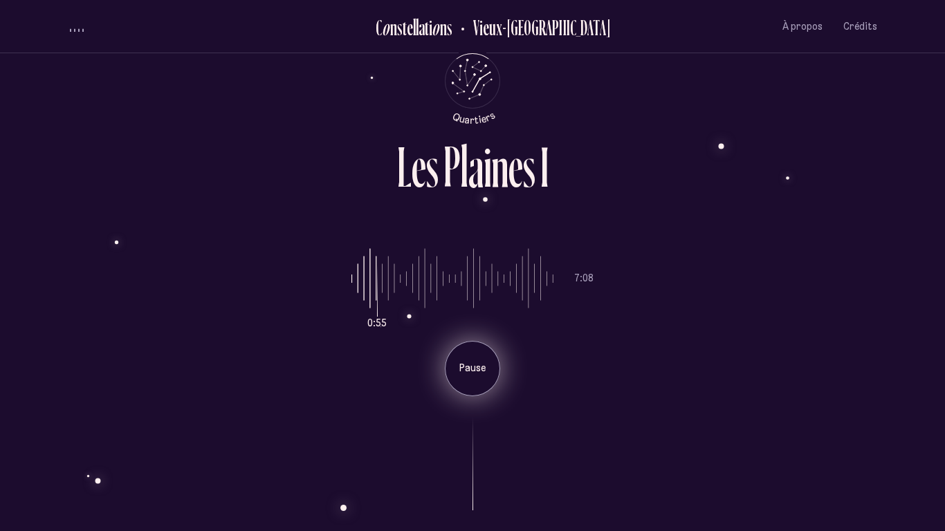
click at [479, 359] on div "Pause" at bounding box center [472, 368] width 55 height 55
